Goal: Transaction & Acquisition: Book appointment/travel/reservation

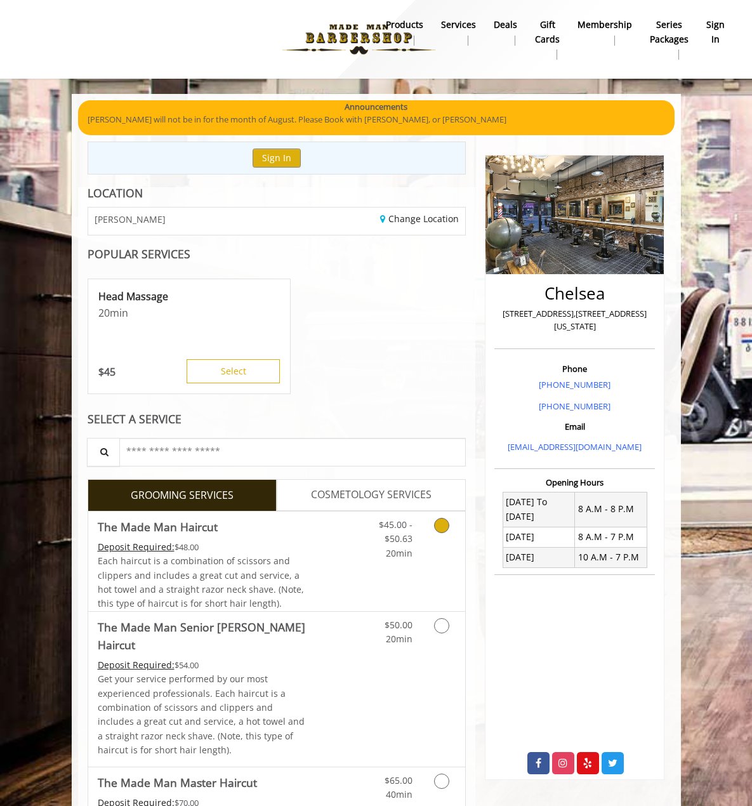
click at [456, 535] on link "Grooming services" at bounding box center [444, 536] width 24 height 49
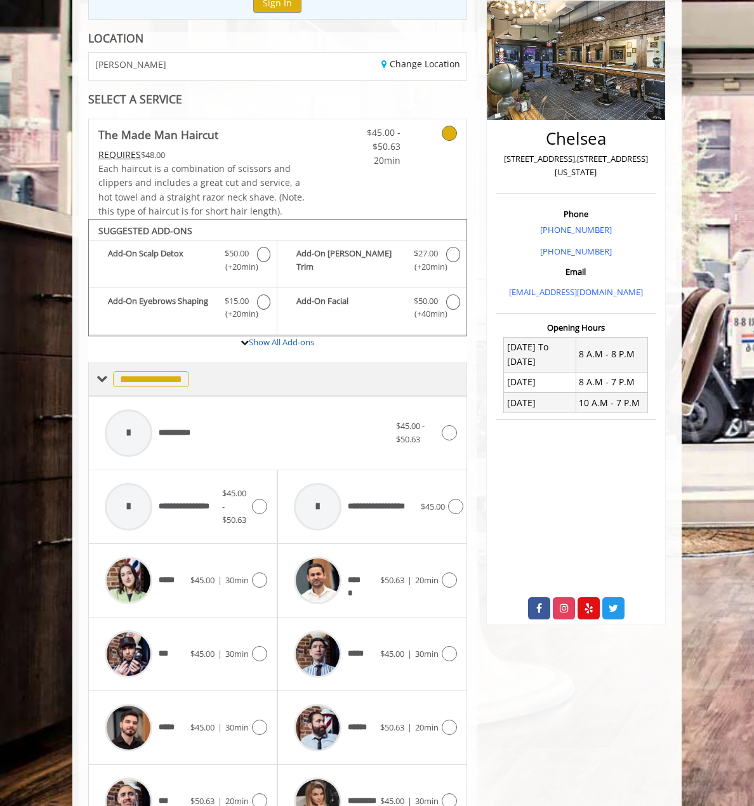
scroll to position [232, 0]
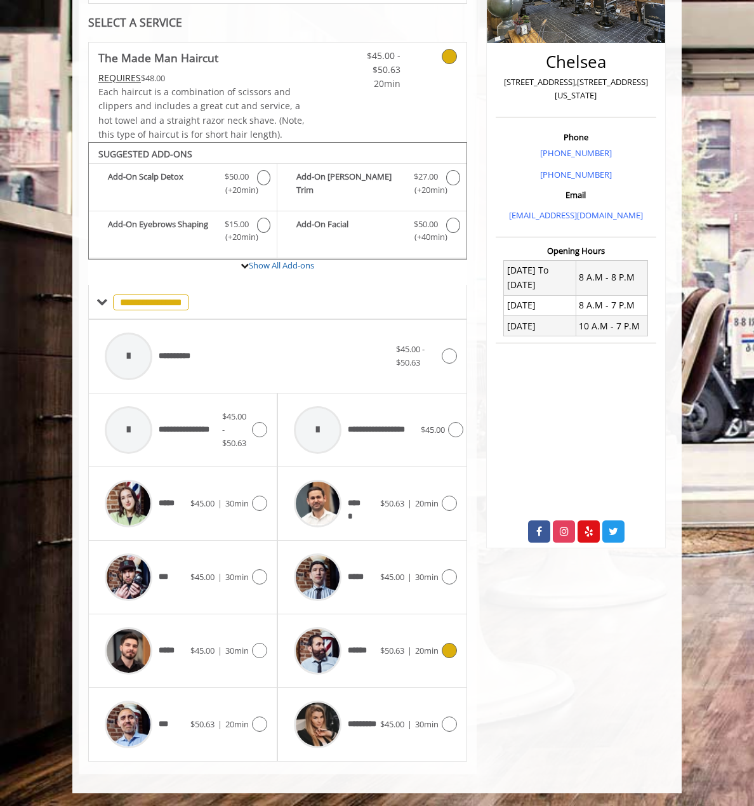
click at [440, 658] on div "$50.63 | 20min" at bounding box center [418, 650] width 77 height 15
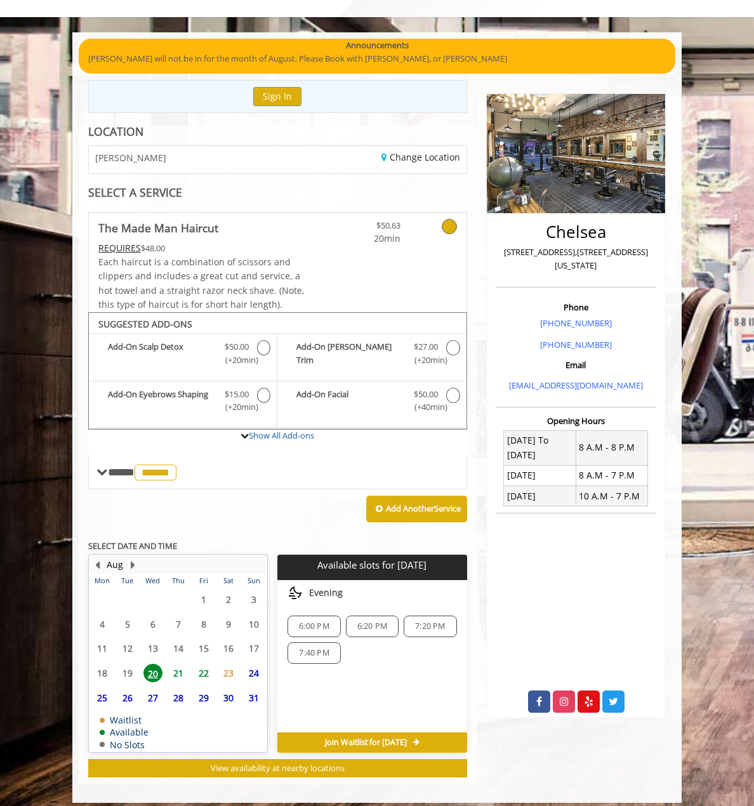
scroll to position [71, 0]
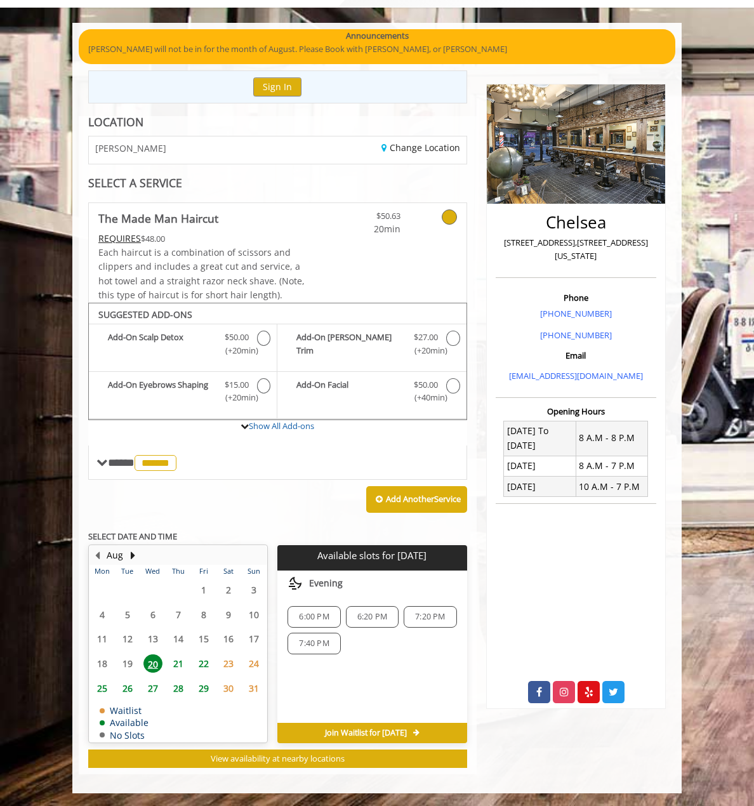
click at [169, 665] on span "21" at bounding box center [178, 664] width 19 height 18
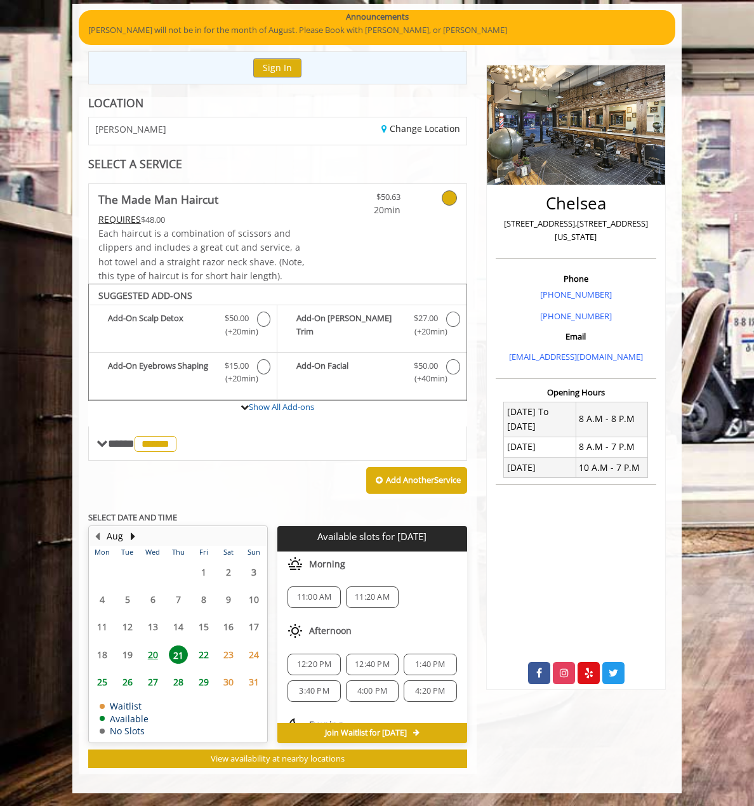
scroll to position [0, 0]
click at [297, 602] on span "11:00 AM" at bounding box center [314, 598] width 35 height 10
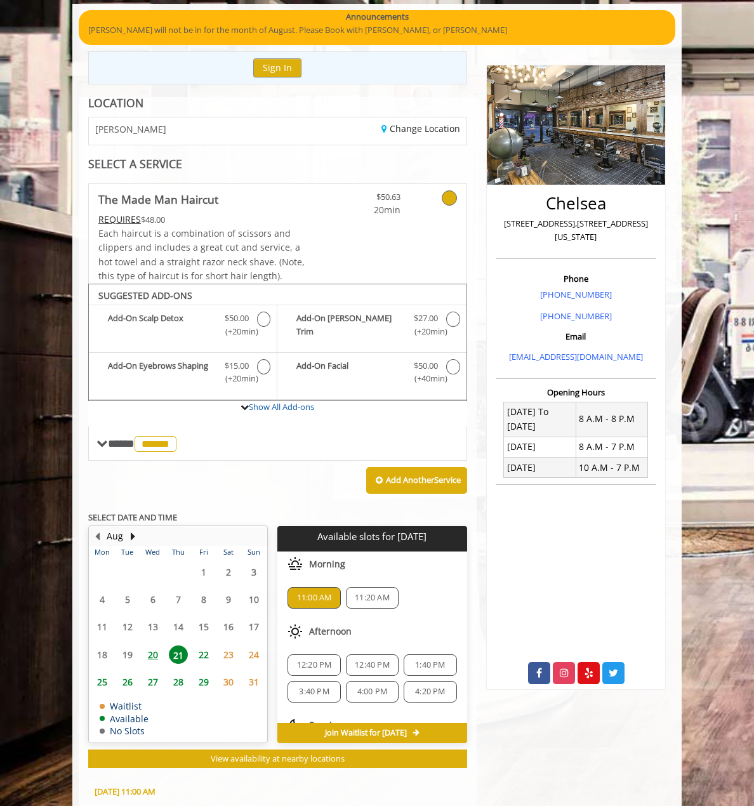
scroll to position [319, 0]
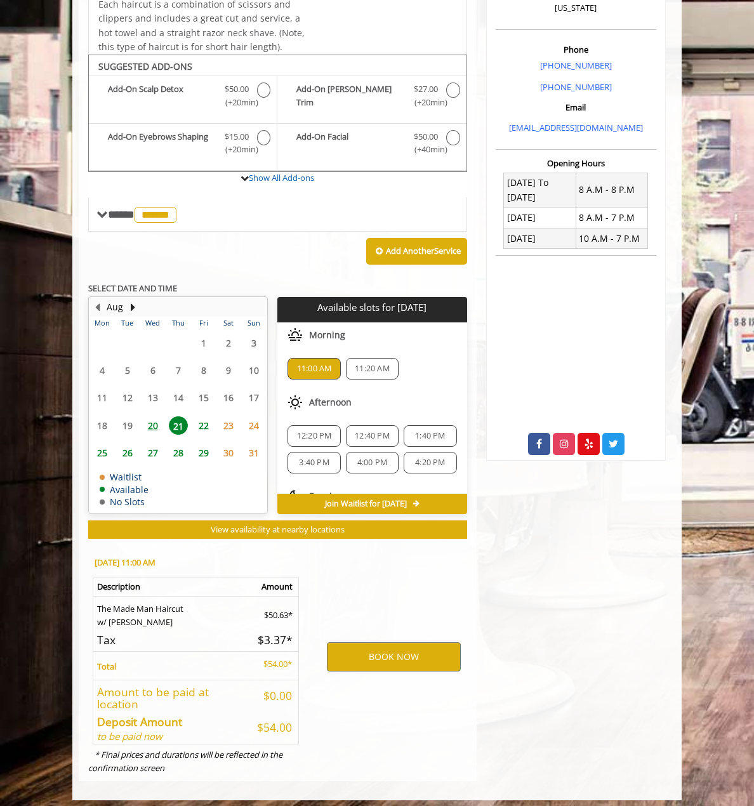
click at [300, 443] on div "12:20 PM" at bounding box center [314, 436] width 53 height 22
click at [318, 369] on span "11:00 AM" at bounding box center [314, 369] width 35 height 10
click at [394, 662] on button "BOOK NOW" at bounding box center [394, 657] width 134 height 29
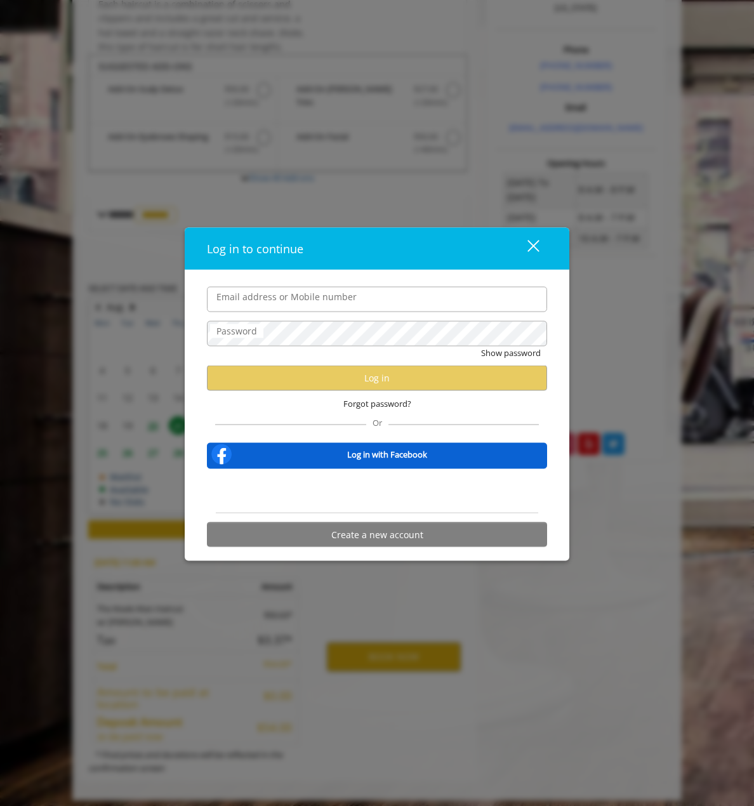
type input "**********"
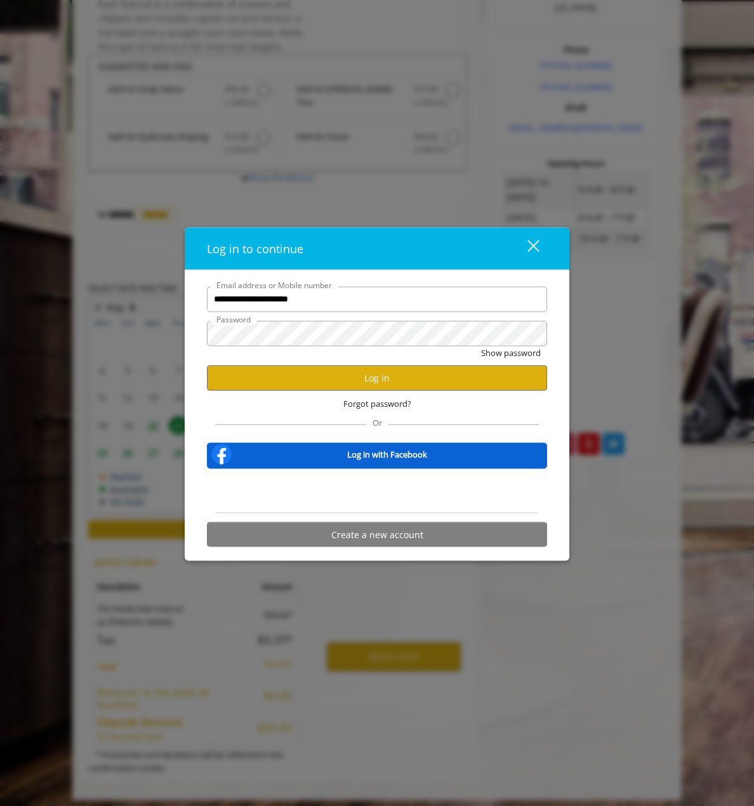
scroll to position [0, 0]
click at [336, 377] on button "Log in" at bounding box center [377, 378] width 340 height 25
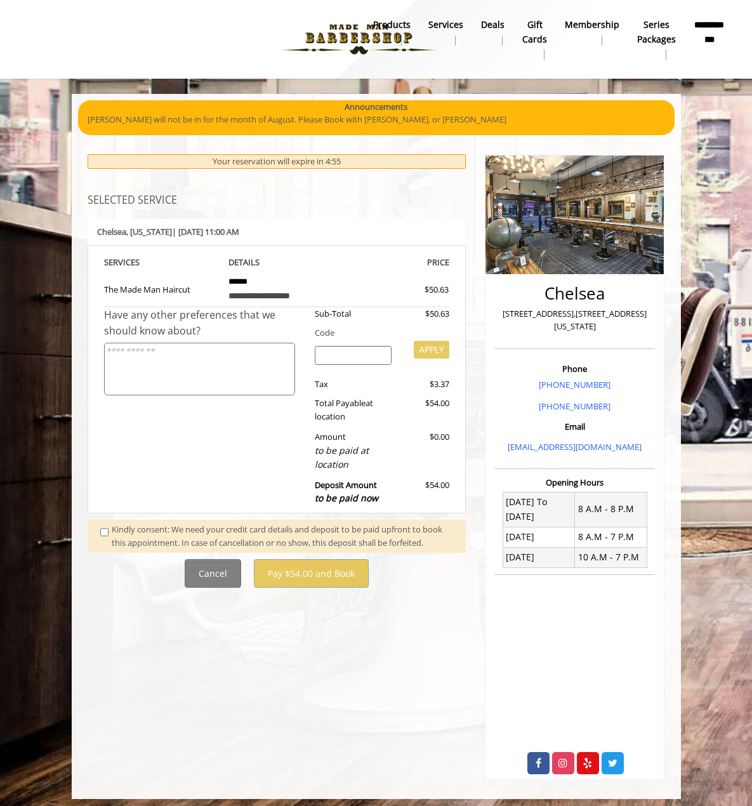
click at [112, 523] on div "Kindly consent: We need your credit card details and deposit to be paid upfront…" at bounding box center [283, 536] width 342 height 27
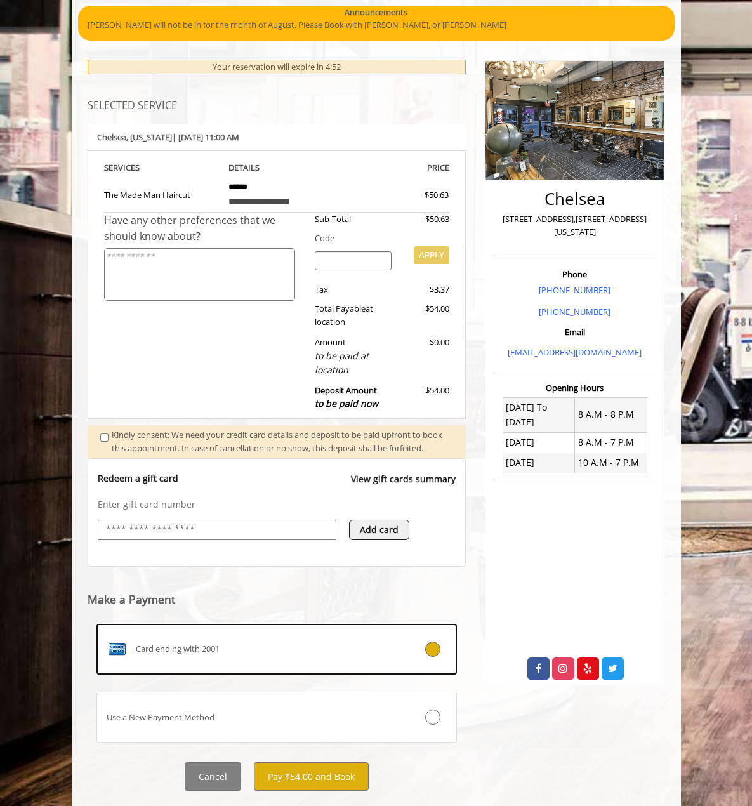
scroll to position [97, 0]
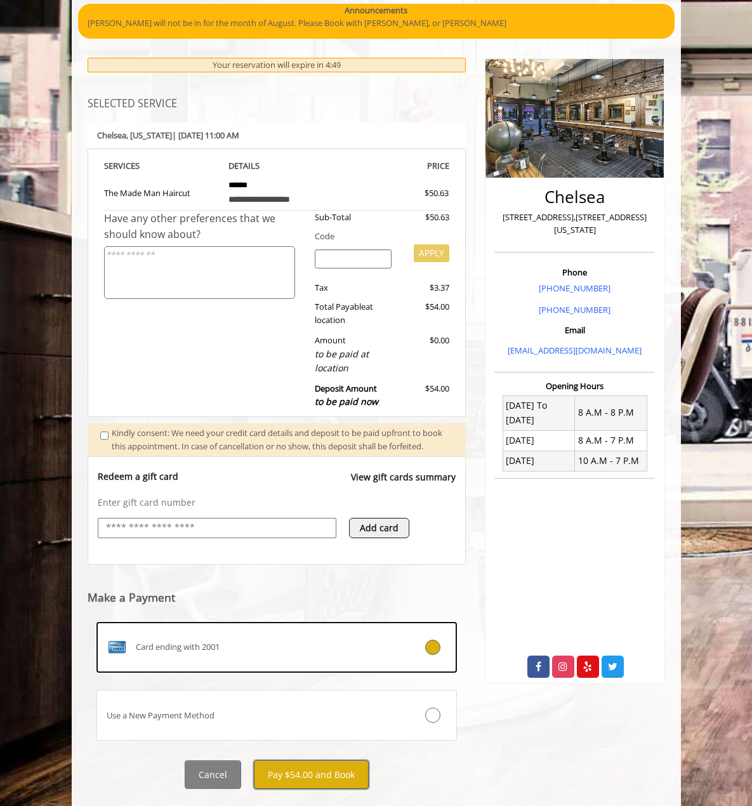
click at [270, 761] on button "Pay $54.00 and Book" at bounding box center [311, 775] width 115 height 29
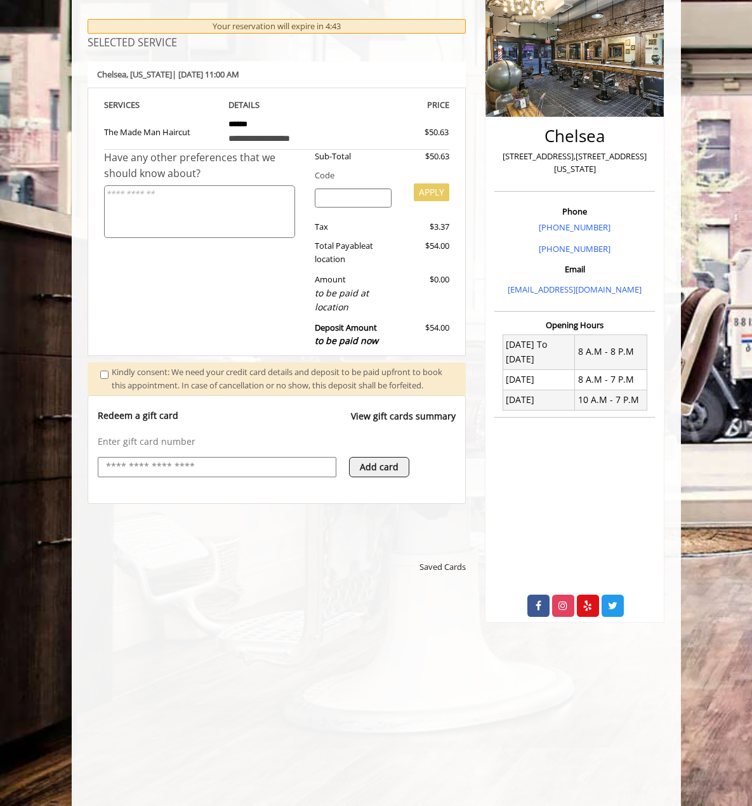
scroll to position [160, 0]
